Goal: Find specific page/section: Find specific page/section

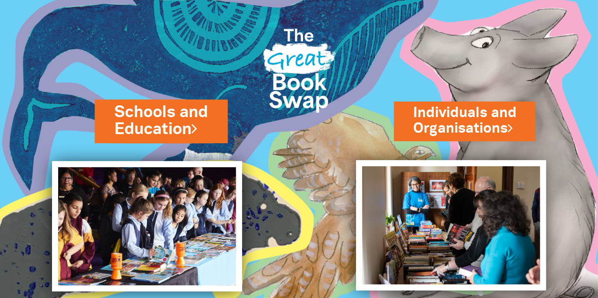
click at [174, 131] on link "Schools and Education" at bounding box center [160, 121] width 93 height 40
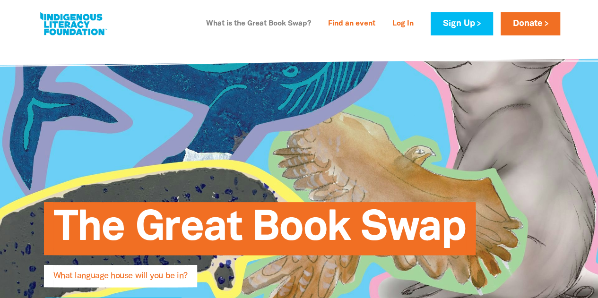
click at [245, 24] on link "What is the Great Book Swap?" at bounding box center [259, 24] width 116 height 15
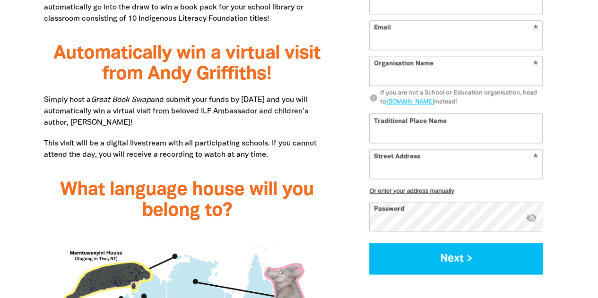
scroll to position [712, 0]
